Goal: Find specific page/section: Find specific page/section

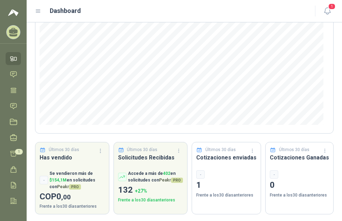
scroll to position [101, 0]
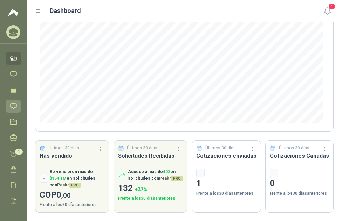
click at [13, 103] on icon at bounding box center [13, 106] width 7 height 7
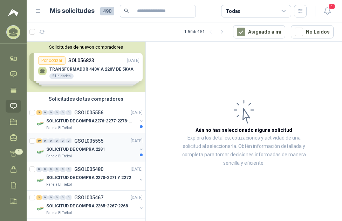
click at [97, 138] on div "19 0 0 0 0 0 GSOL005555 [DATE]" at bounding box center [90, 141] width 108 height 8
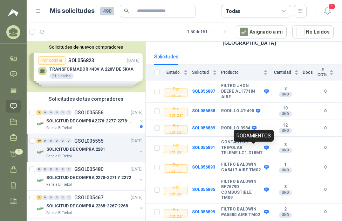
scroll to position [7, 0]
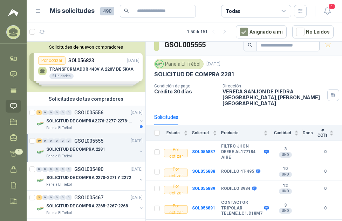
click at [96, 112] on p "GSOL005556" at bounding box center [88, 112] width 29 height 5
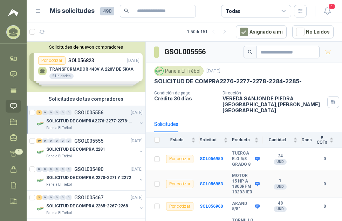
scroll to position [41, 0]
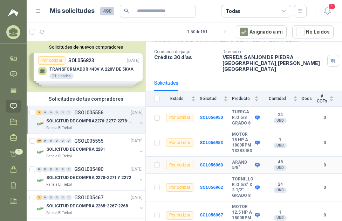
drag, startPoint x: 96, startPoint y: 40, endPoint x: 340, endPoint y: 186, distance: 284.1
drag, startPoint x: 340, startPoint y: 186, endPoint x: 291, endPoint y: 192, distance: 49.5
